Goal: Task Accomplishment & Management: Manage account settings

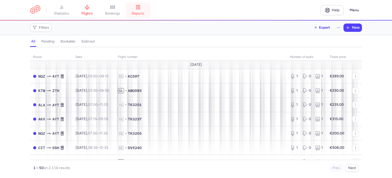
click at [138, 13] on span "reports" at bounding box center [138, 13] width 13 height 5
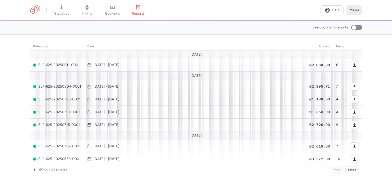
click at [357, 11] on button "Menu" at bounding box center [354, 10] width 15 height 10
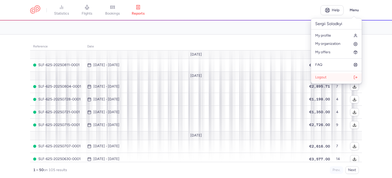
click at [326, 75] on span "Logout" at bounding box center [321, 77] width 11 height 4
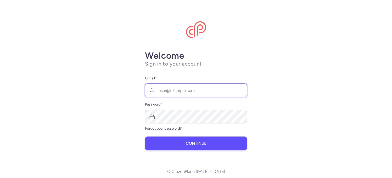
type input "[EMAIL_ADDRESS][DOMAIN_NAME]"
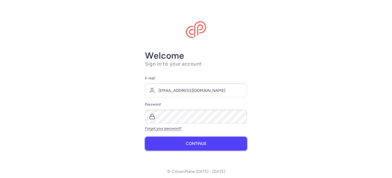
drag, startPoint x: 211, startPoint y: 143, endPoint x: 229, endPoint y: 123, distance: 26.6
click at [212, 142] on button "Continue" at bounding box center [196, 143] width 102 height 14
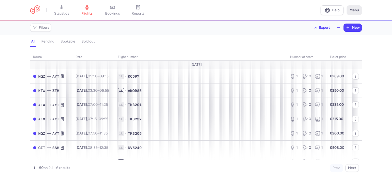
click at [355, 11] on button "Menu" at bounding box center [354, 10] width 15 height 10
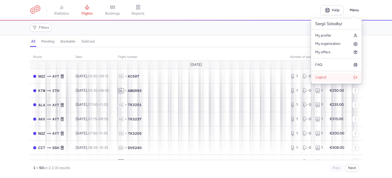
click at [335, 79] on button "Logout" at bounding box center [336, 77] width 51 height 8
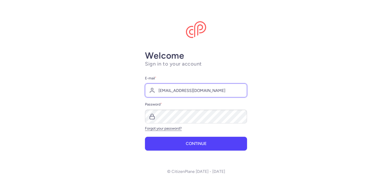
click at [205, 88] on input "[EMAIL_ADDRESS][DOMAIN_NAME]" at bounding box center [196, 90] width 102 height 14
click at [196, 89] on input "[EMAIL_ADDRESS][DOMAIN_NAME]" at bounding box center [196, 90] width 102 height 14
type input "sergii.s@chartertickets.com.ua"
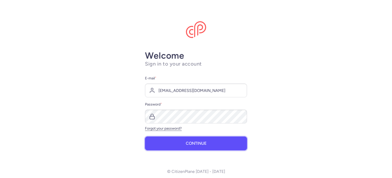
click at [175, 143] on button "Continue" at bounding box center [196, 143] width 102 height 14
